Goal: Information Seeking & Learning: Learn about a topic

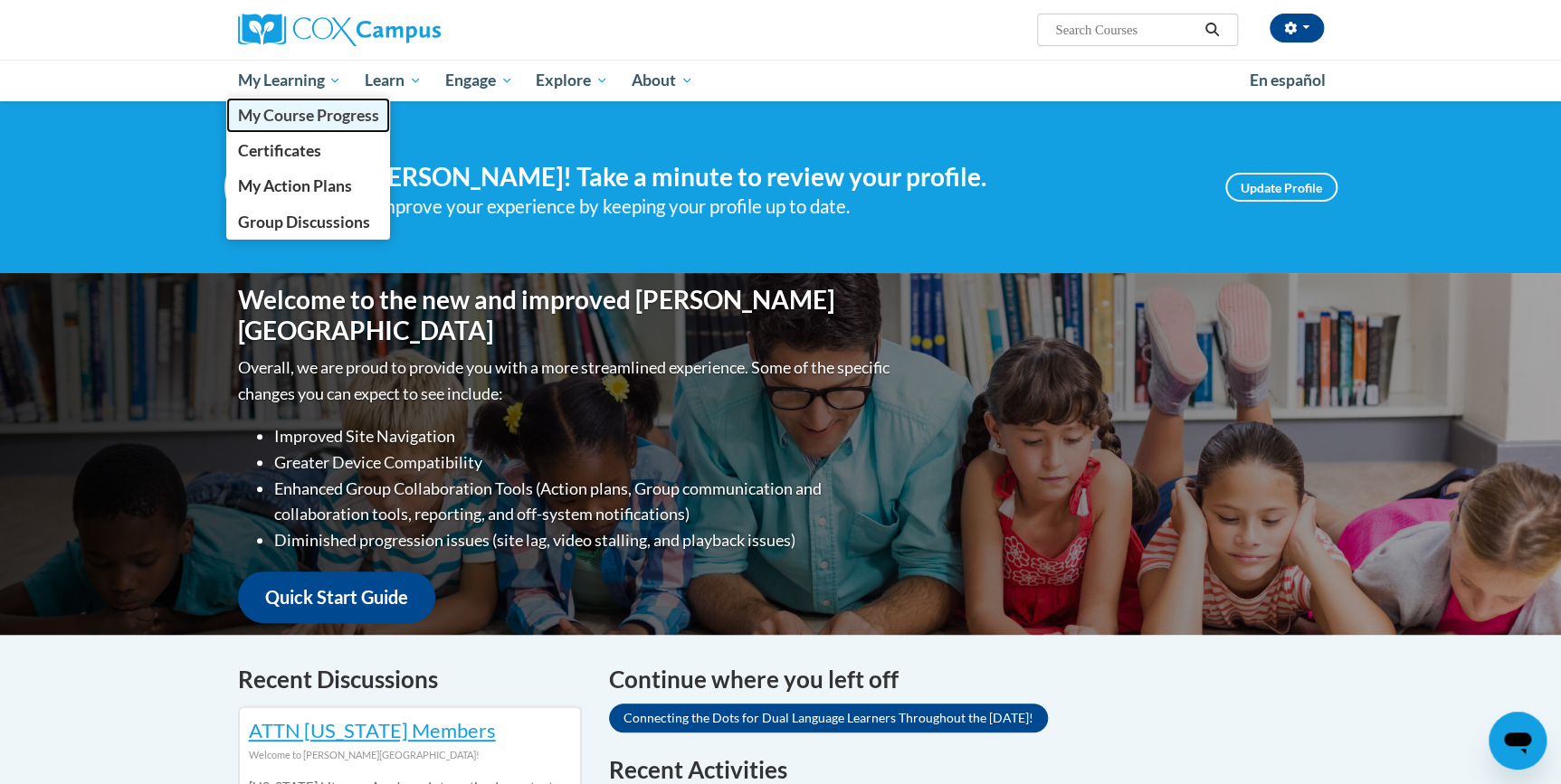
click at [308, 112] on span "My Course Progress" at bounding box center [308, 115] width 142 height 19
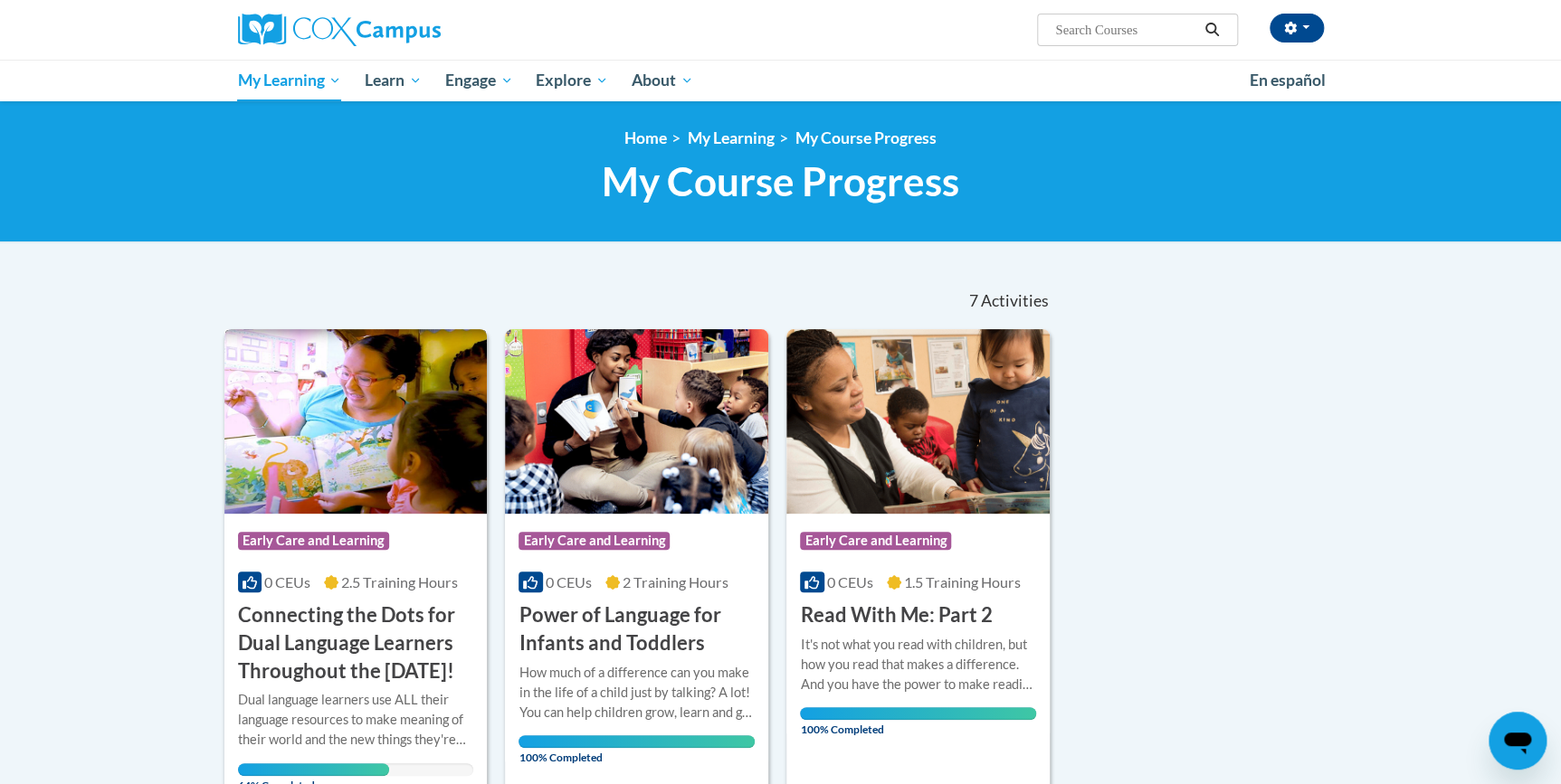
click at [361, 621] on h3 "Connecting the Dots for Dual Language Learners Throughout the [DATE]!" at bounding box center [356, 643] width 236 height 84
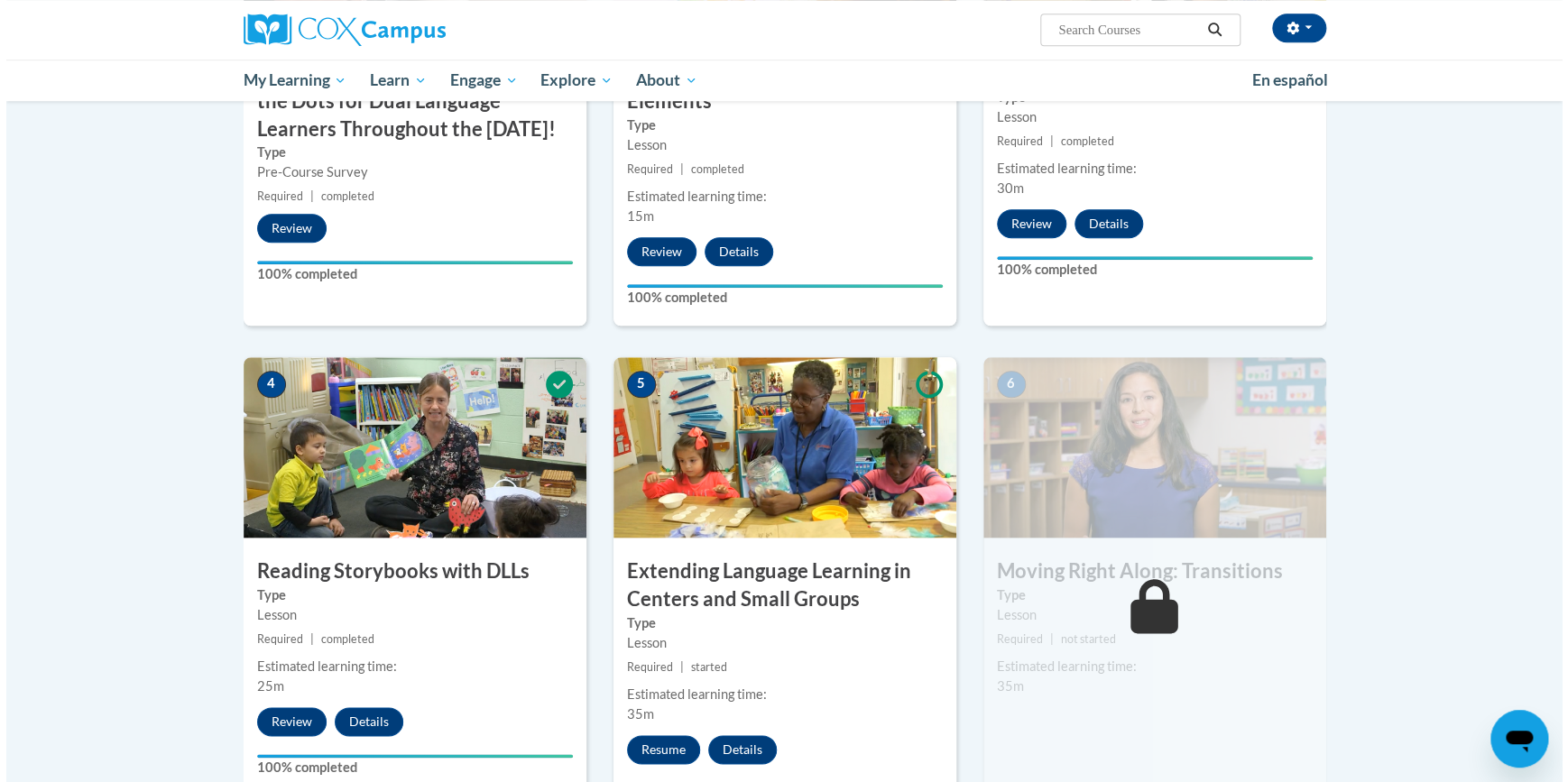
scroll to position [902, 0]
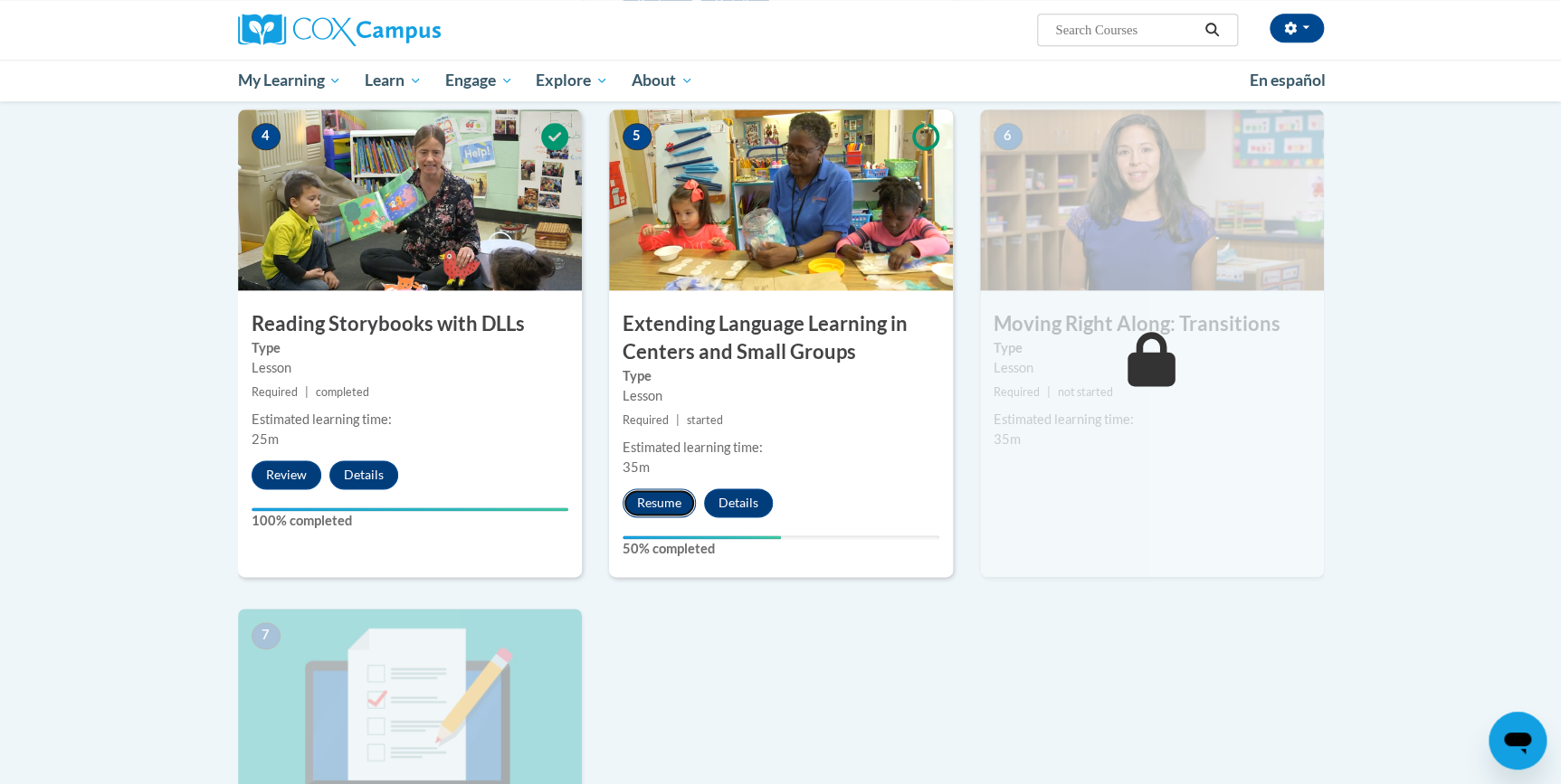
click at [632, 504] on button "Resume" at bounding box center [659, 504] width 74 height 29
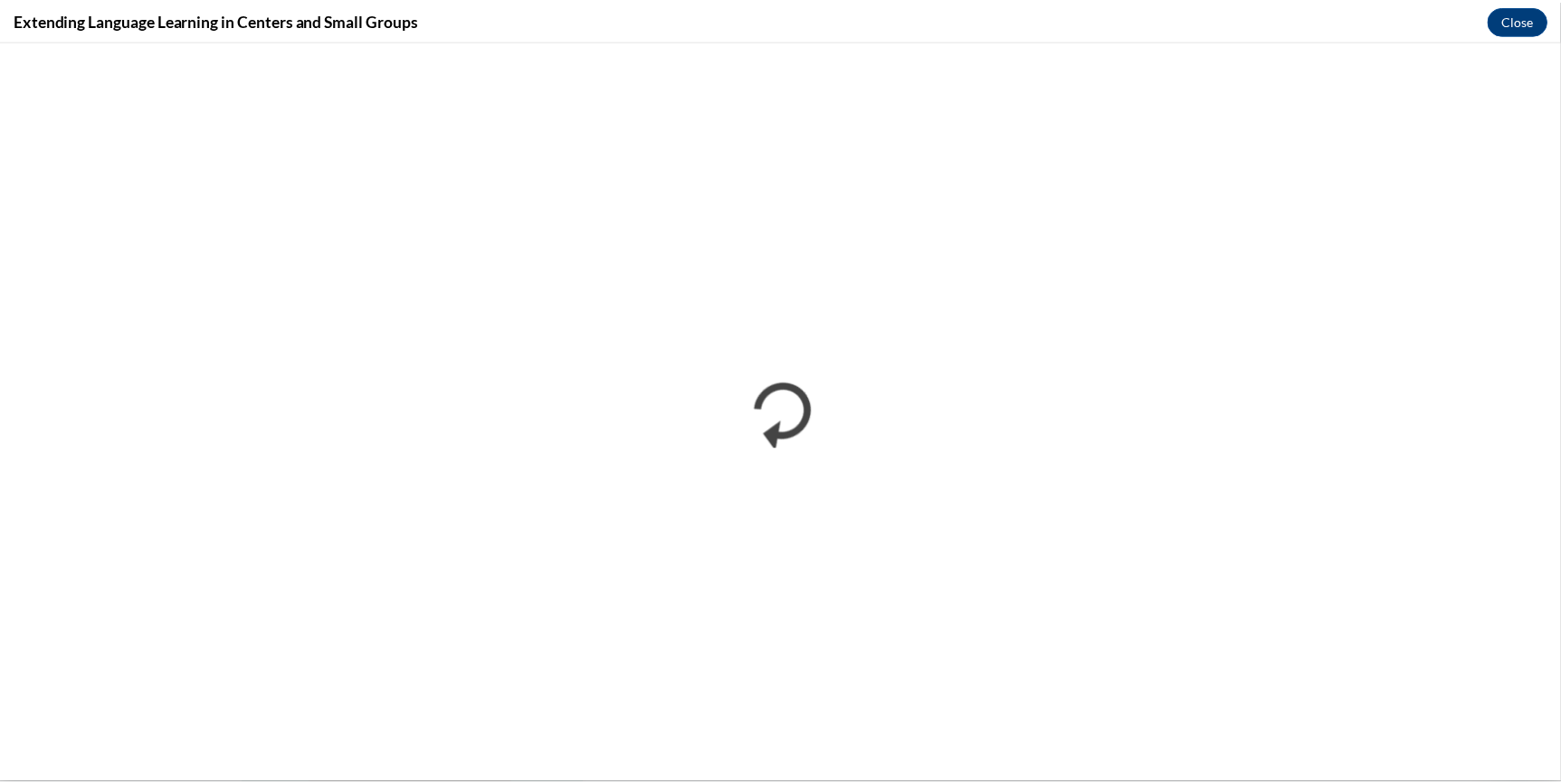
scroll to position [0, 0]
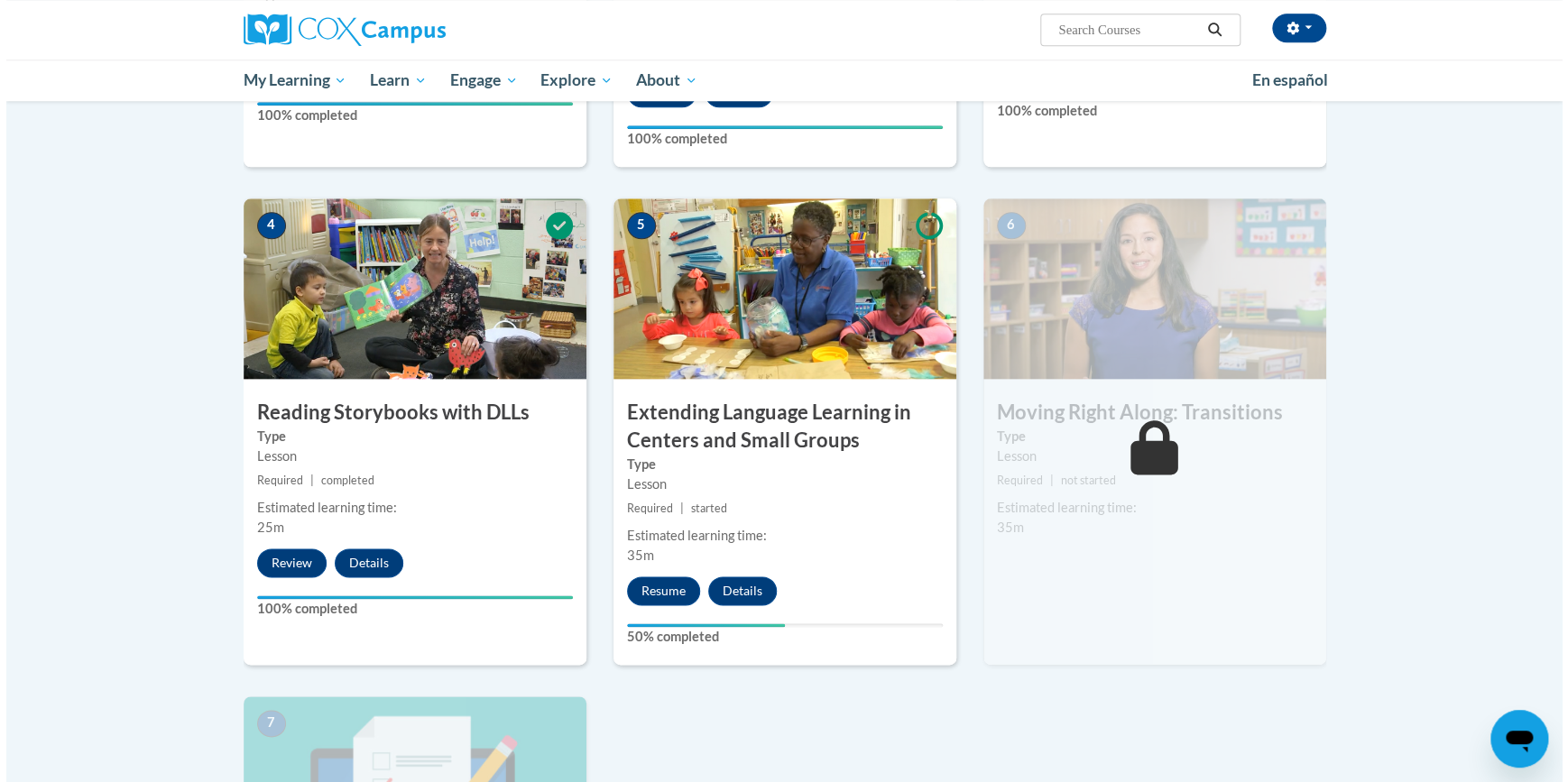
scroll to position [821, 0]
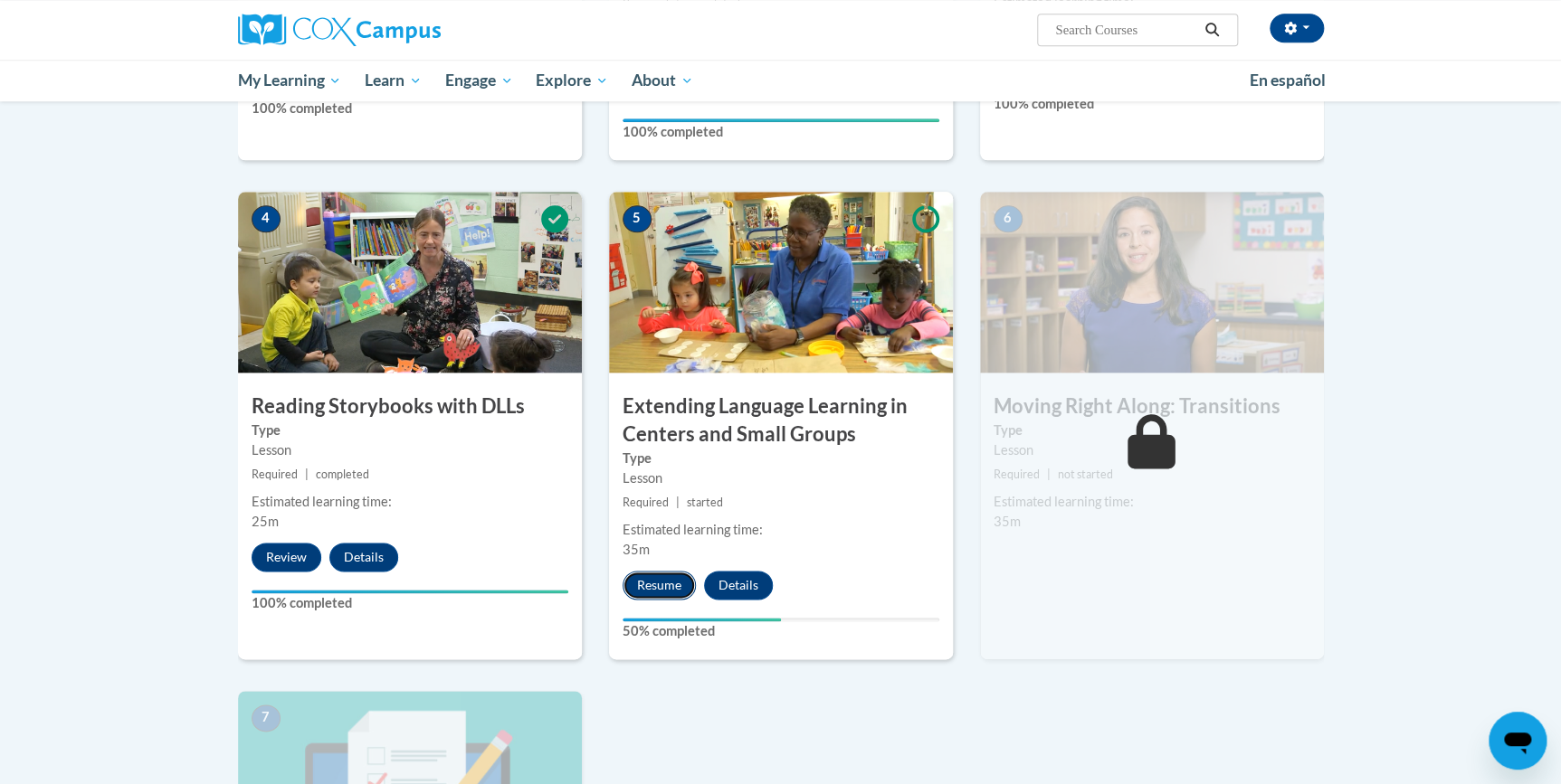
click at [675, 590] on button "Resume" at bounding box center [659, 585] width 74 height 29
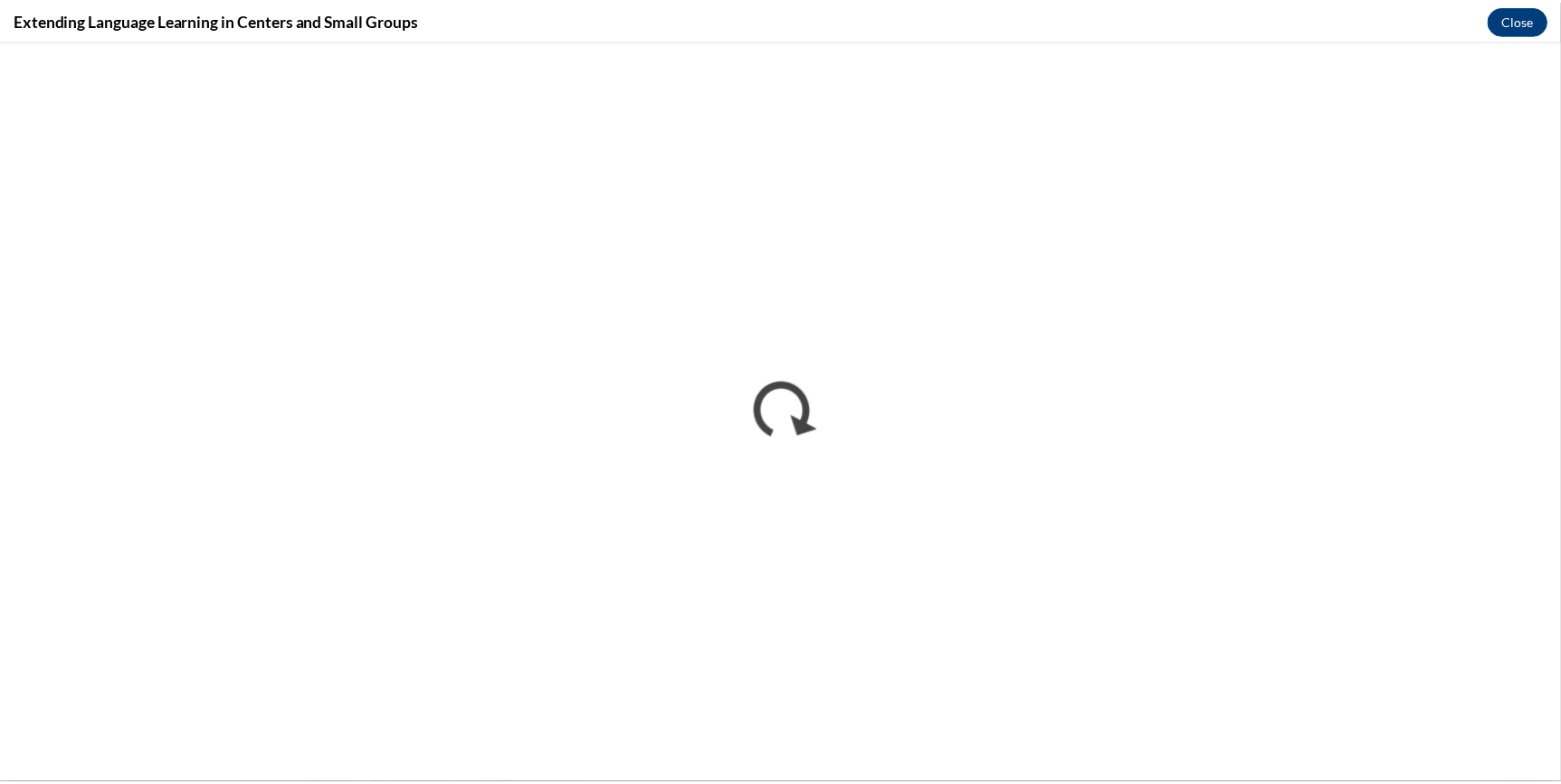
scroll to position [0, 0]
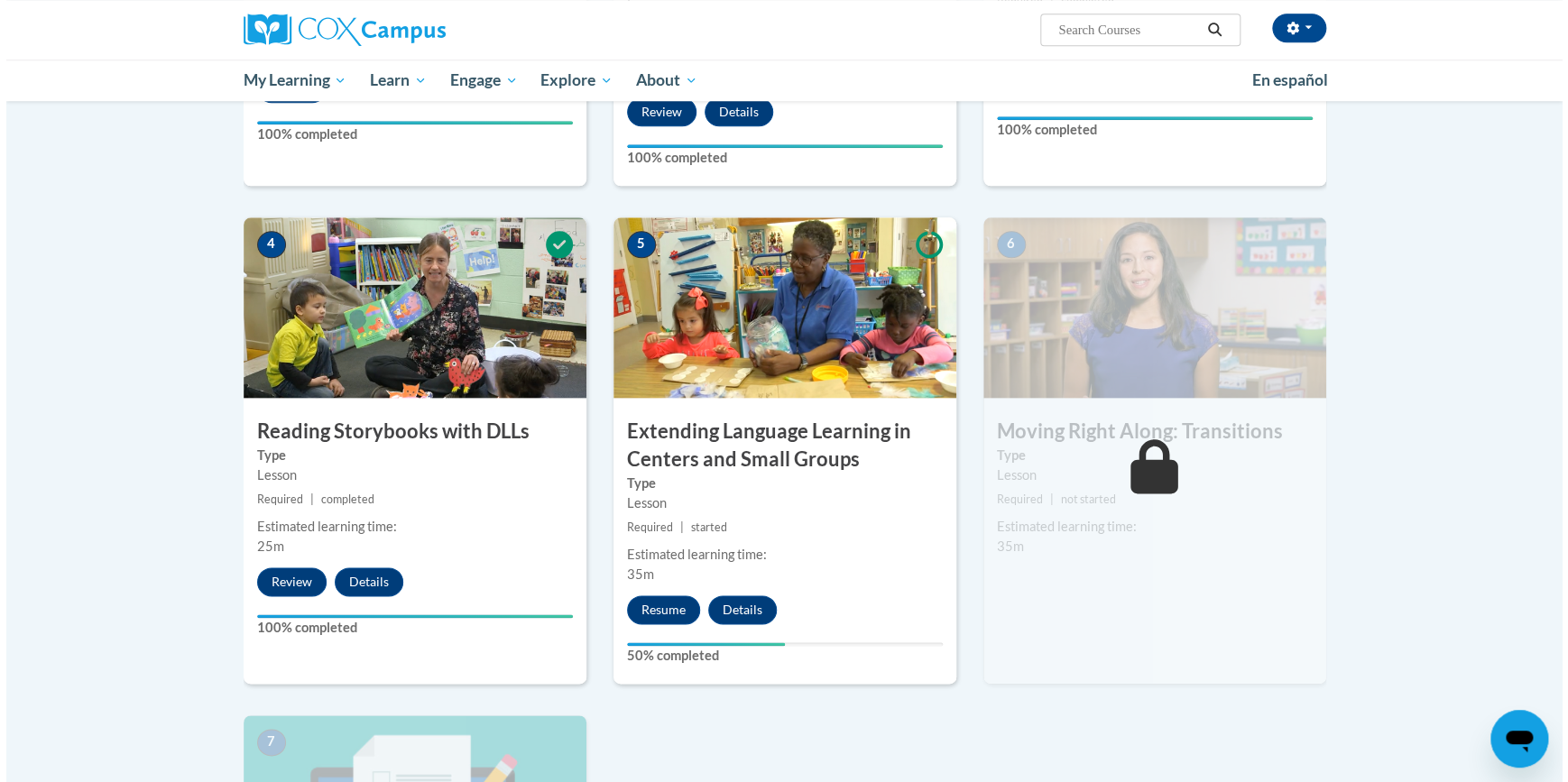
scroll to position [978, 0]
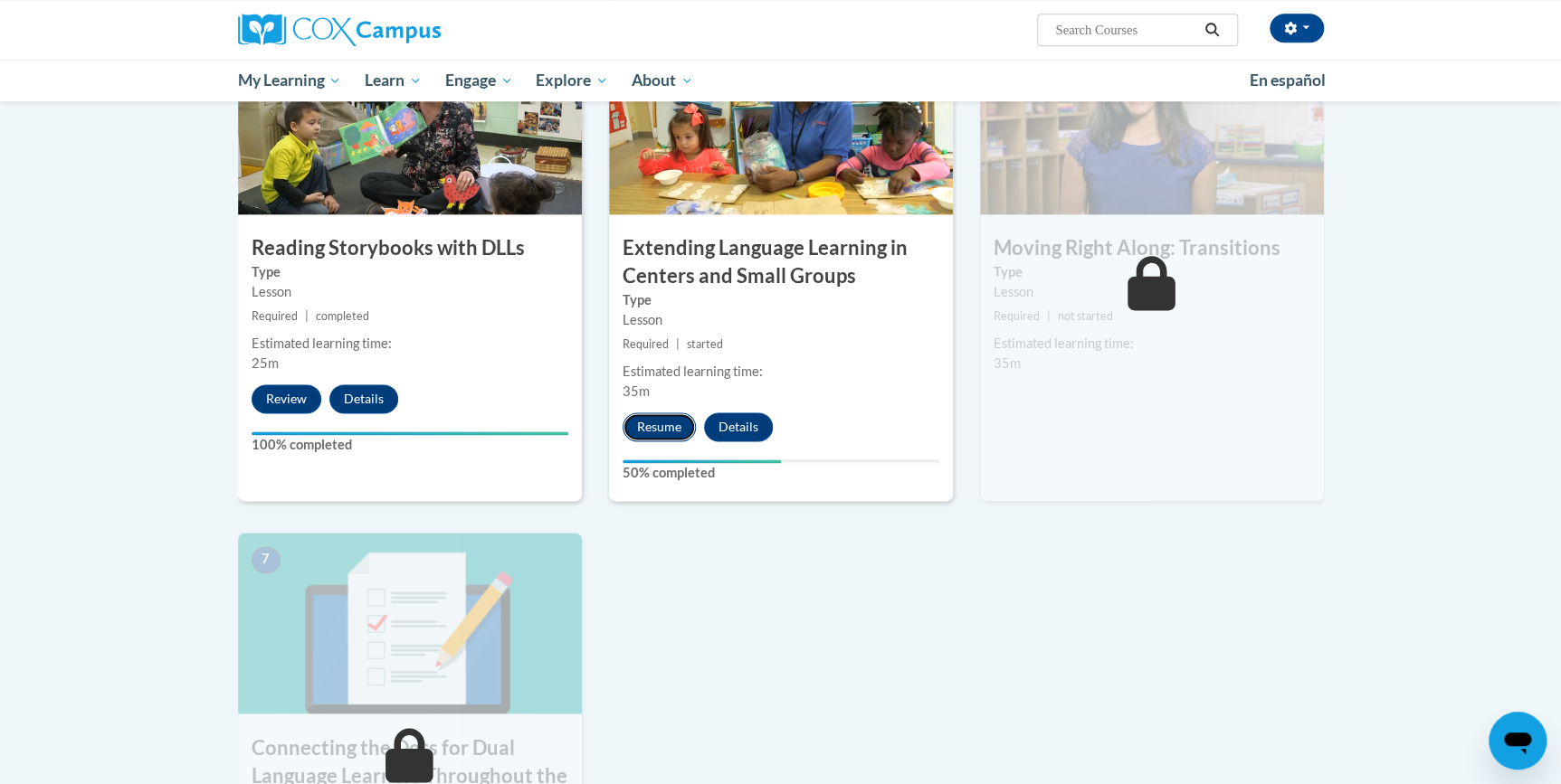
click at [665, 423] on button "Resume" at bounding box center [659, 427] width 74 height 29
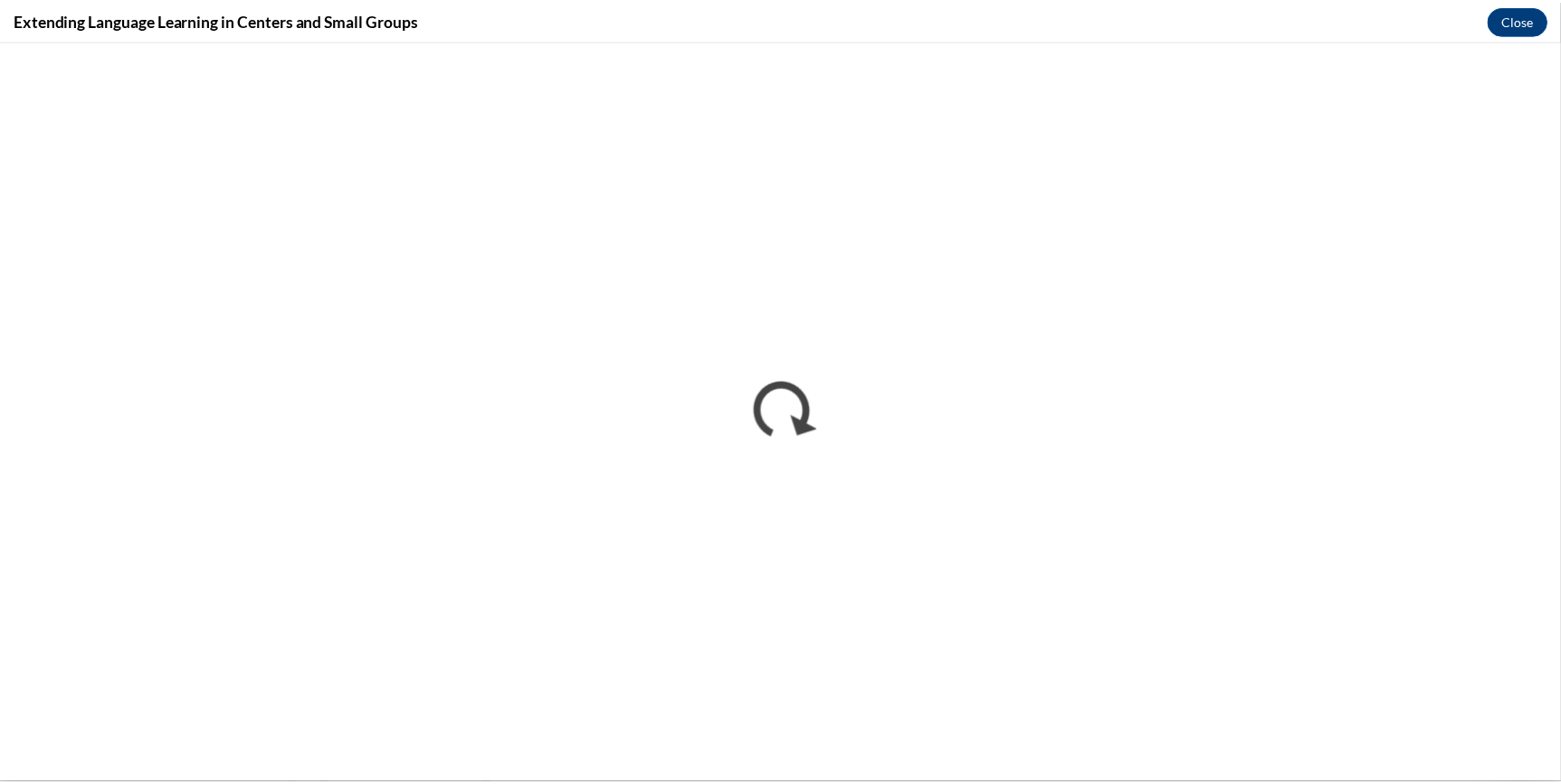
scroll to position [0, 0]
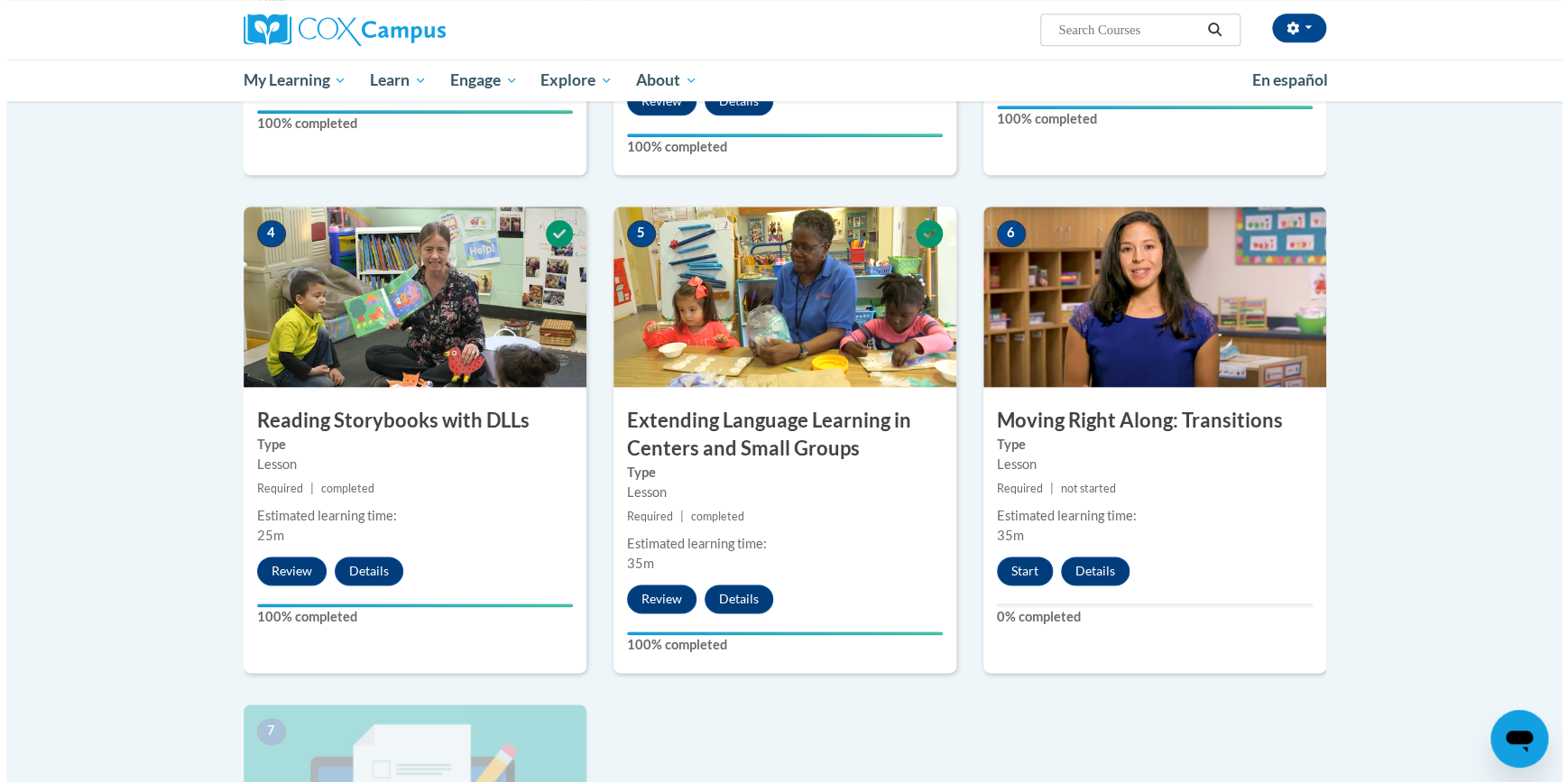
scroll to position [821, 0]
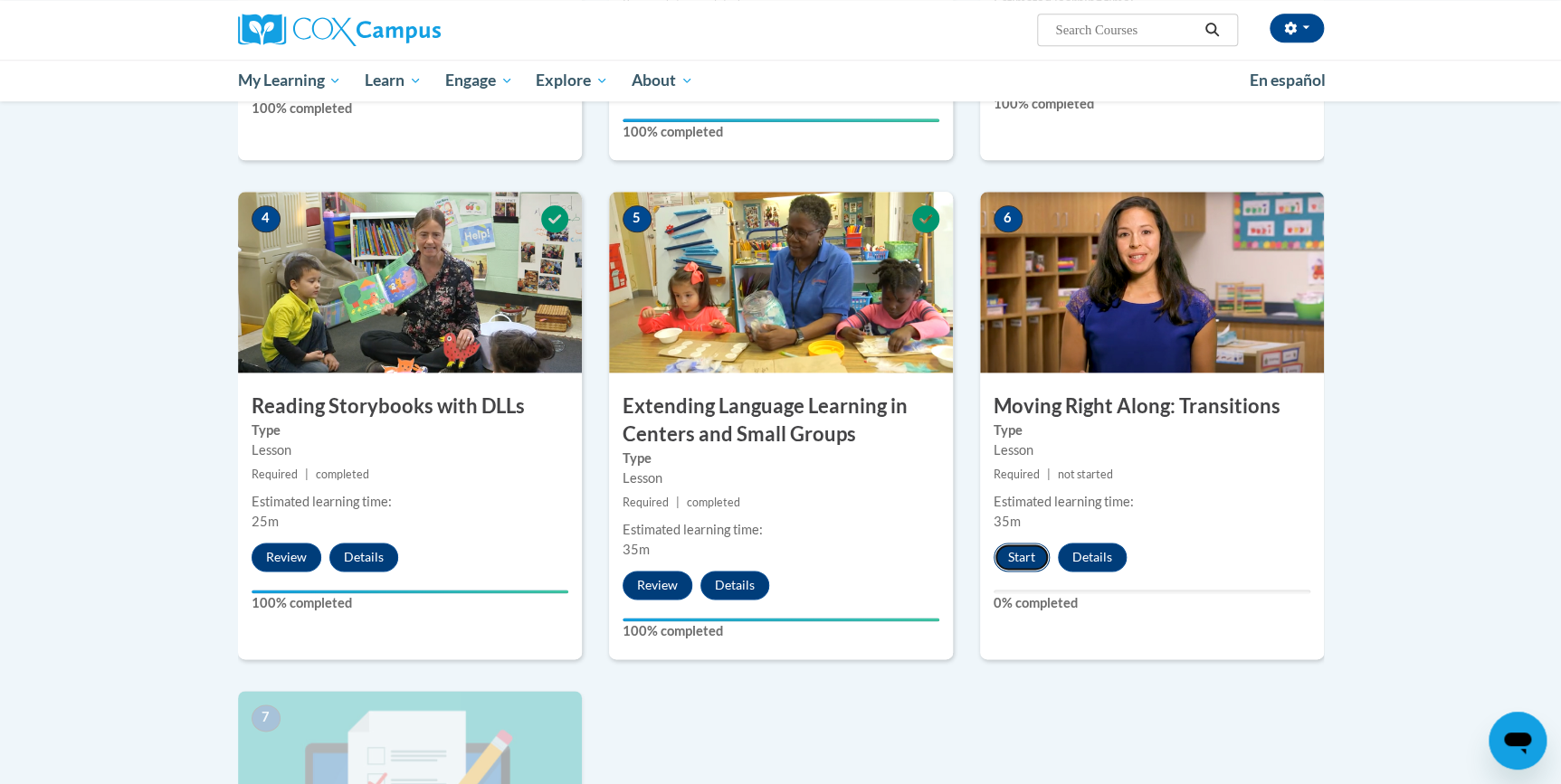
click at [1020, 556] on button "Start" at bounding box center [1021, 558] width 56 height 29
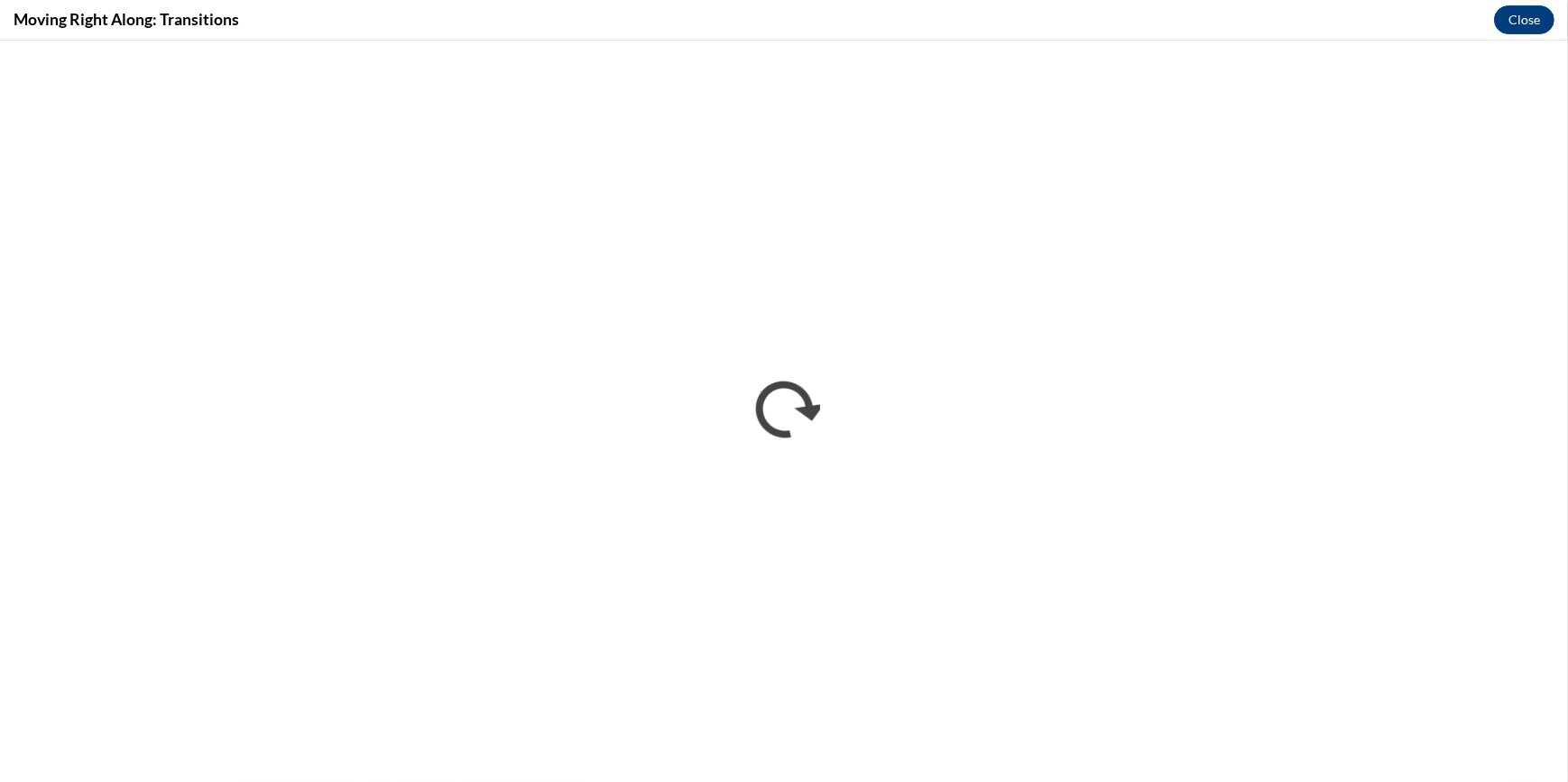
scroll to position [0, 0]
